Goal: Task Accomplishment & Management: Use online tool/utility

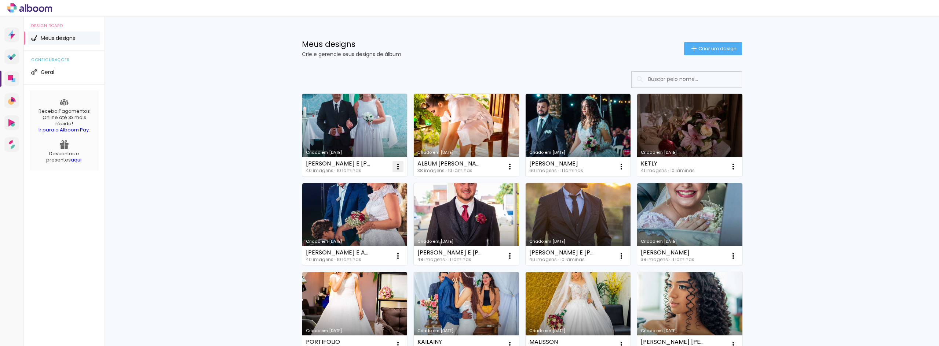
click at [397, 168] on iron-icon at bounding box center [397, 166] width 9 height 9
click at [353, 128] on link "Criado em [DATE]" at bounding box center [354, 135] width 105 height 83
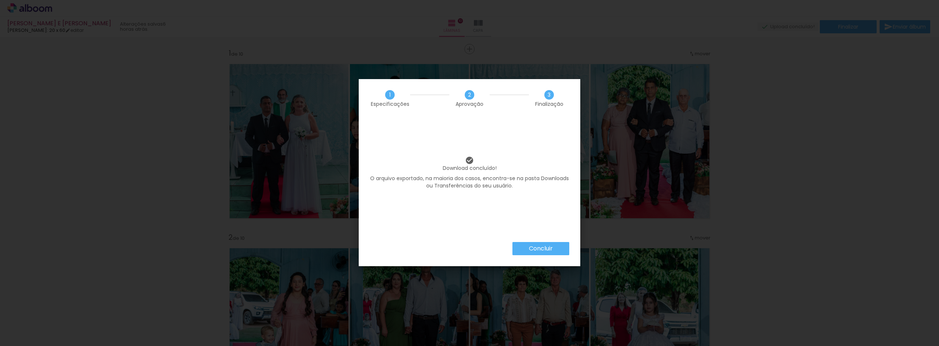
scroll to position [660, 0]
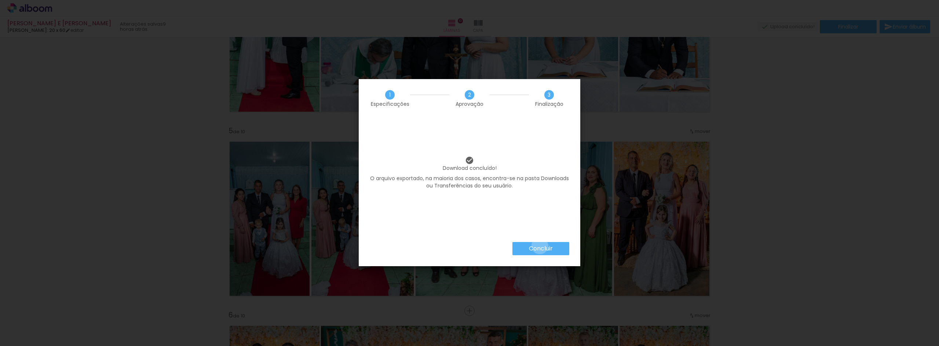
click at [0, 0] on slot "Concluir" at bounding box center [0, 0] width 0 height 0
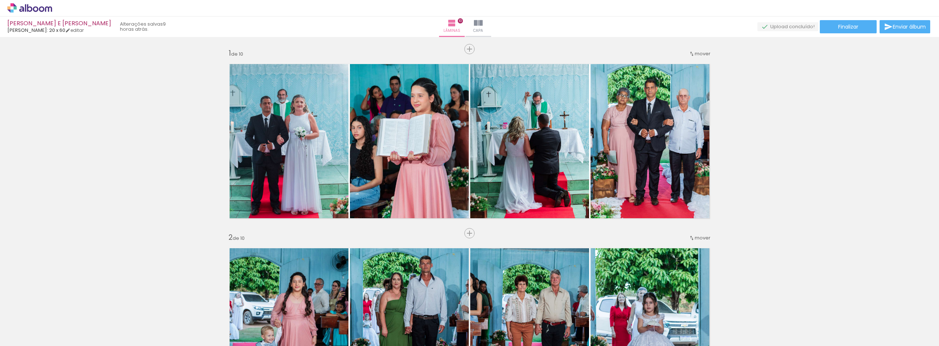
scroll to position [660, 0]
